Goal: Transaction & Acquisition: Purchase product/service

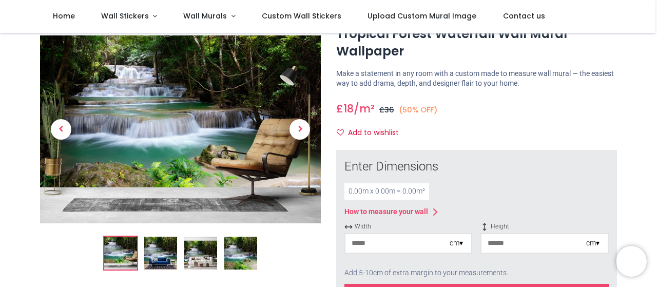
scroll to position [48, 0]
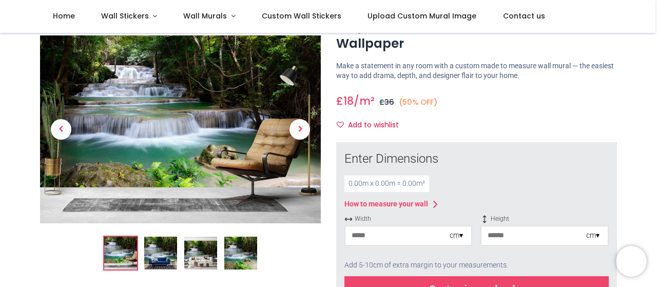
click at [372, 185] on div "0.00 m x 0.00 m = 0.00 m²" at bounding box center [386, 183] width 85 height 16
click at [399, 182] on div "0.00 m x 0.00 m = 0.00 m²" at bounding box center [386, 183] width 85 height 16
click at [374, 182] on div "0.00 m x 0.00 m = 0.00 m²" at bounding box center [386, 183] width 85 height 16
click at [390, 244] on input "number" at bounding box center [397, 235] width 104 height 18
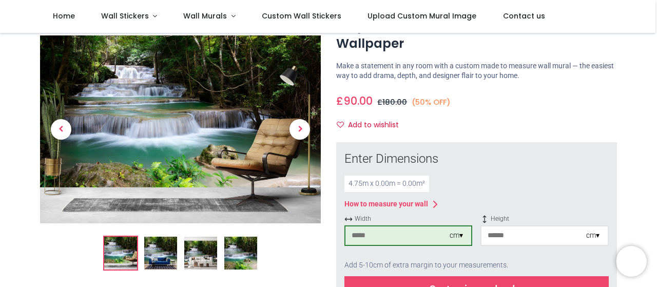
type input "***"
click at [508, 237] on input "number" at bounding box center [533, 235] width 104 height 18
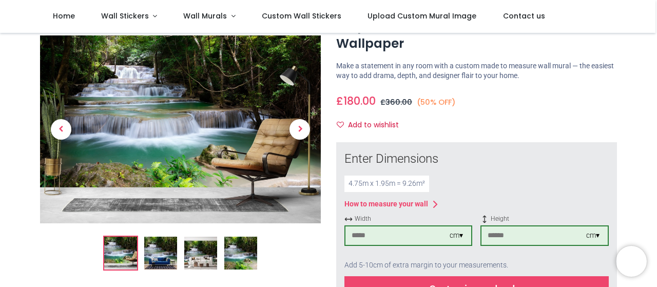
type input "***"
click at [556, 156] on div "Enter Dimensions" at bounding box center [476, 158] width 264 height 17
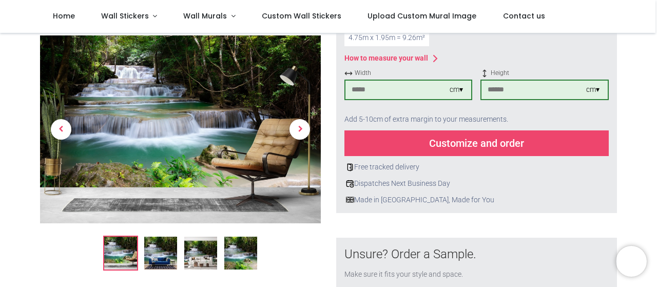
scroll to position [190, 0]
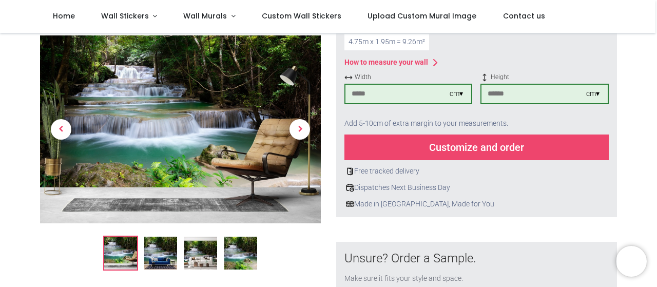
click at [503, 62] on div "How to measure your wall" at bounding box center [476, 62] width 264 height 12
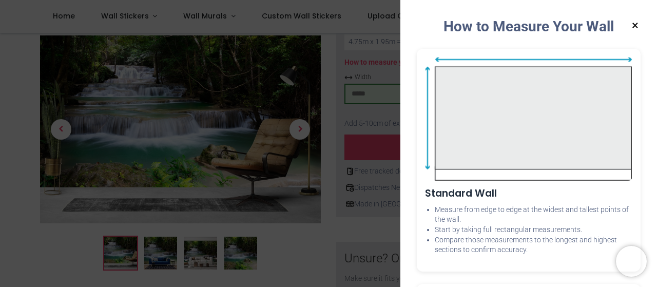
click at [629, 29] on button "×" at bounding box center [634, 25] width 13 height 18
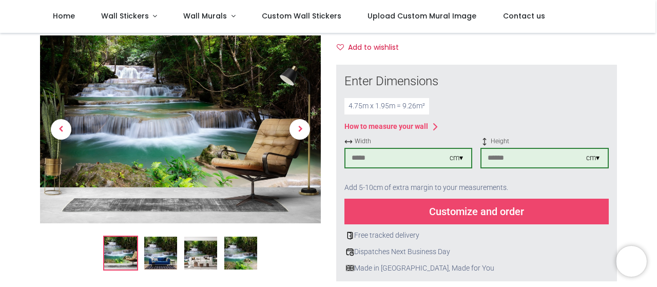
scroll to position [126, 0]
click at [461, 210] on div "Customize and order" at bounding box center [476, 211] width 264 height 26
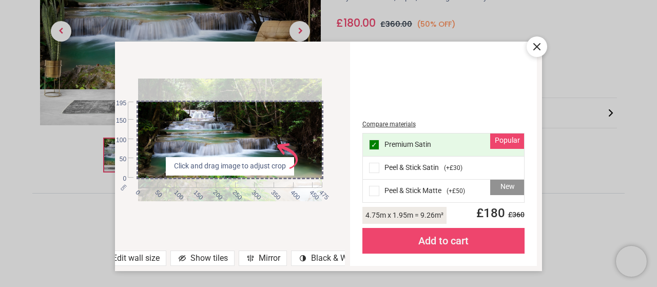
click at [281, 167] on icon "AdobeStock_640592395 .s0 { fill: #ee456c }" at bounding box center [287, 156] width 26 height 26
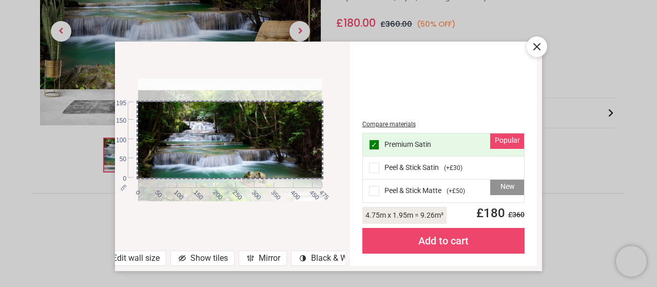
drag, startPoint x: 289, startPoint y: 170, endPoint x: 287, endPoint y: 185, distance: 15.5
click at [287, 185] on div "cm 0 50 100 150 200 250 300 350 400 450 475 0 50 100 150 195" at bounding box center [230, 139] width 184 height 123
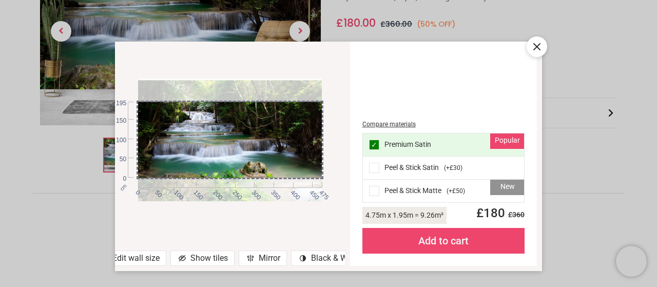
click at [268, 172] on div at bounding box center [230, 141] width 184 height 123
click at [400, 191] on div "New Peel & Stick Matte ( +£50 )" at bounding box center [443, 191] width 161 height 23
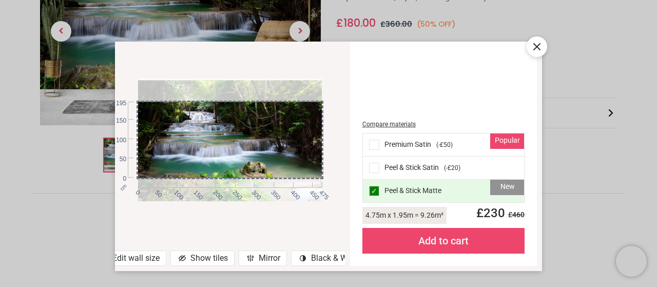
click at [382, 167] on div "Peel & Stick Satin ( -£20 )" at bounding box center [443, 167] width 161 height 23
